Goal: Task Accomplishment & Management: Manage account settings

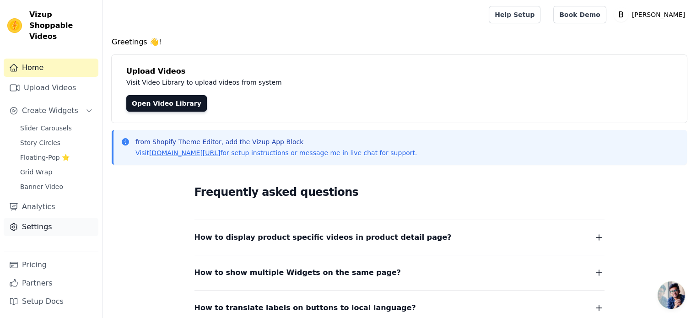
click at [44, 218] on link "Settings" at bounding box center [51, 227] width 95 height 18
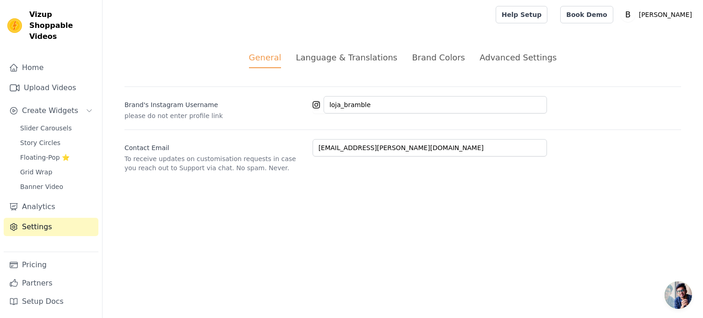
click at [488, 56] on div "Advanced Settings" at bounding box center [517, 57] width 77 height 12
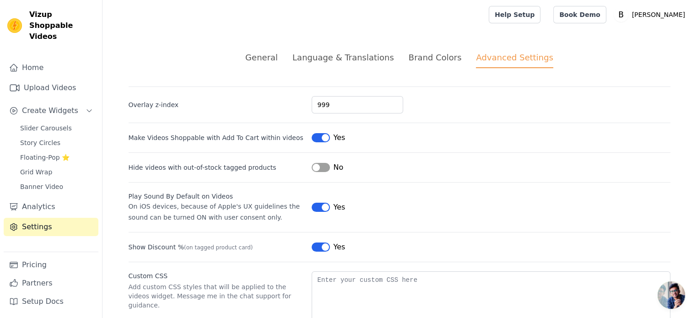
click at [315, 166] on button "Label" at bounding box center [320, 167] width 18 height 9
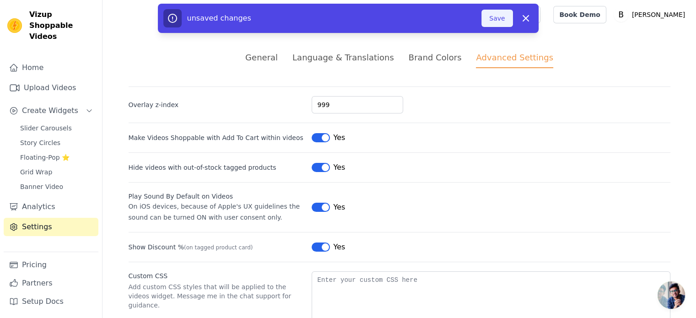
click at [495, 17] on button "Save" at bounding box center [496, 18] width 31 height 17
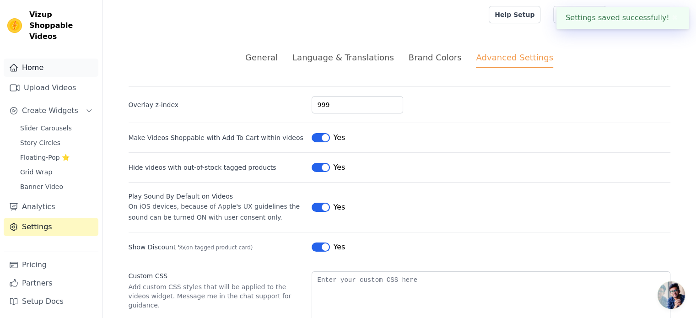
click at [28, 59] on link "Home" at bounding box center [51, 68] width 95 height 18
